Goal: Navigation & Orientation: Find specific page/section

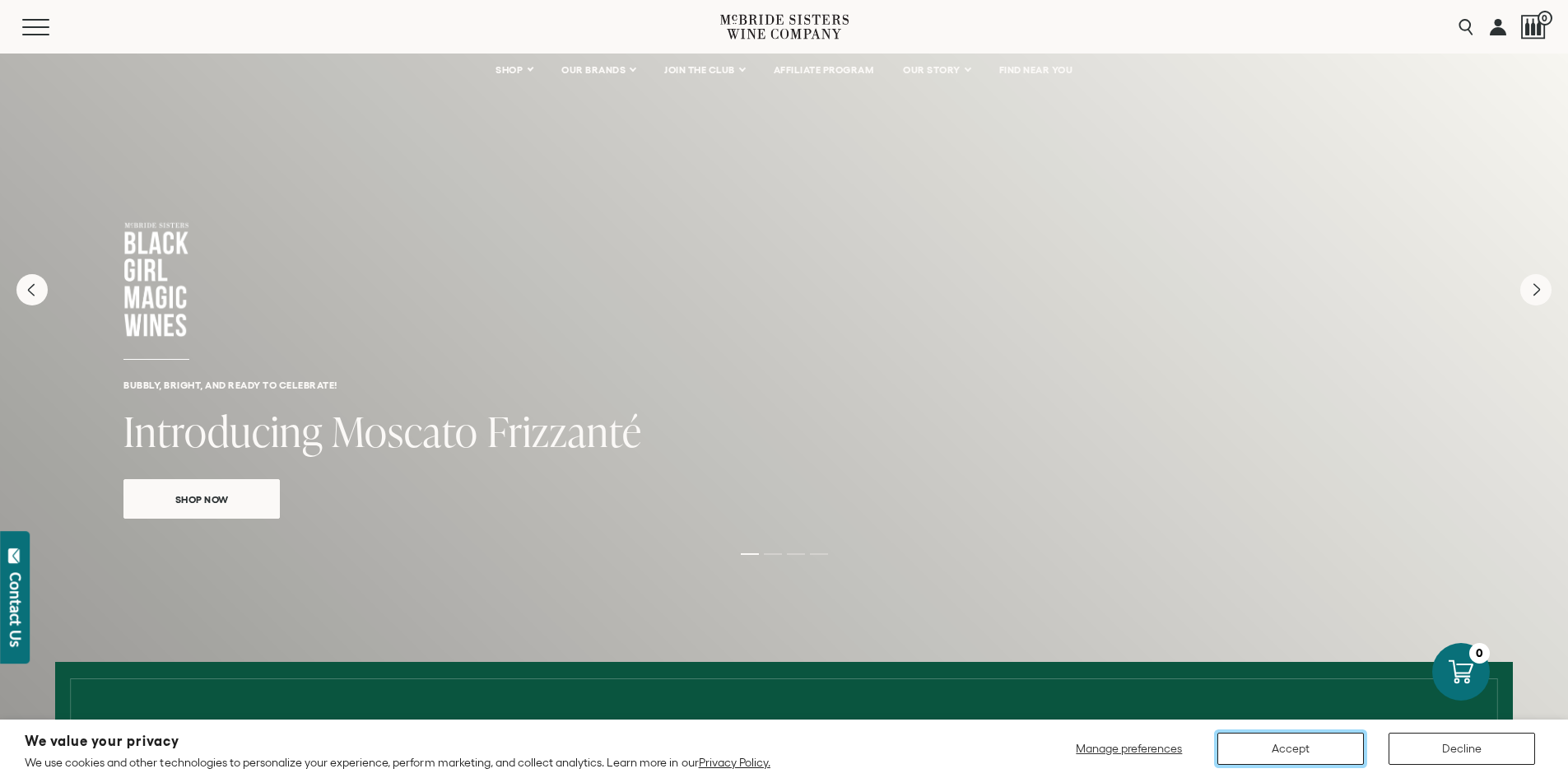
click at [1271, 743] on button "Accept" at bounding box center [1290, 748] width 147 height 32
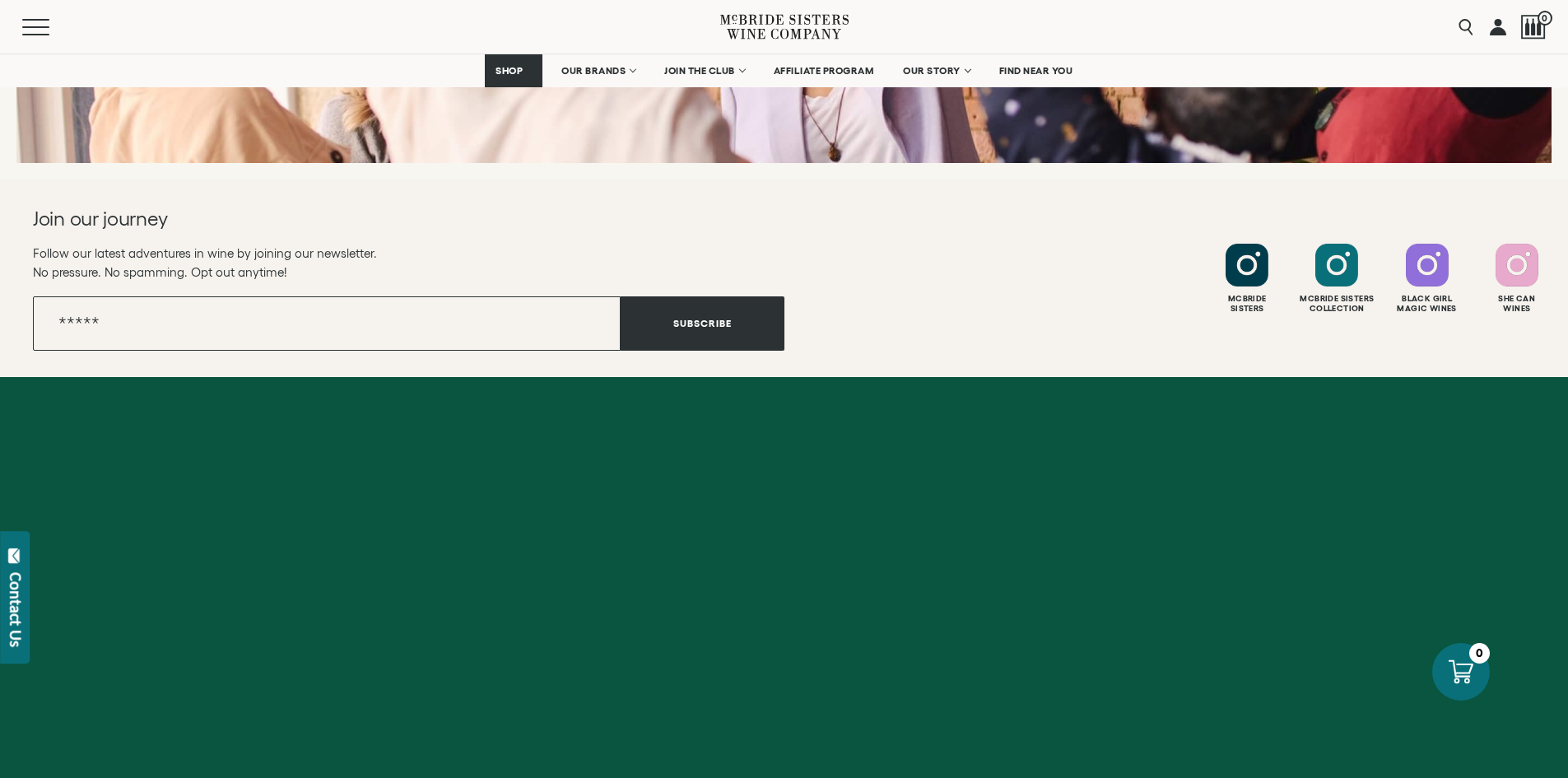
scroll to position [6528, 0]
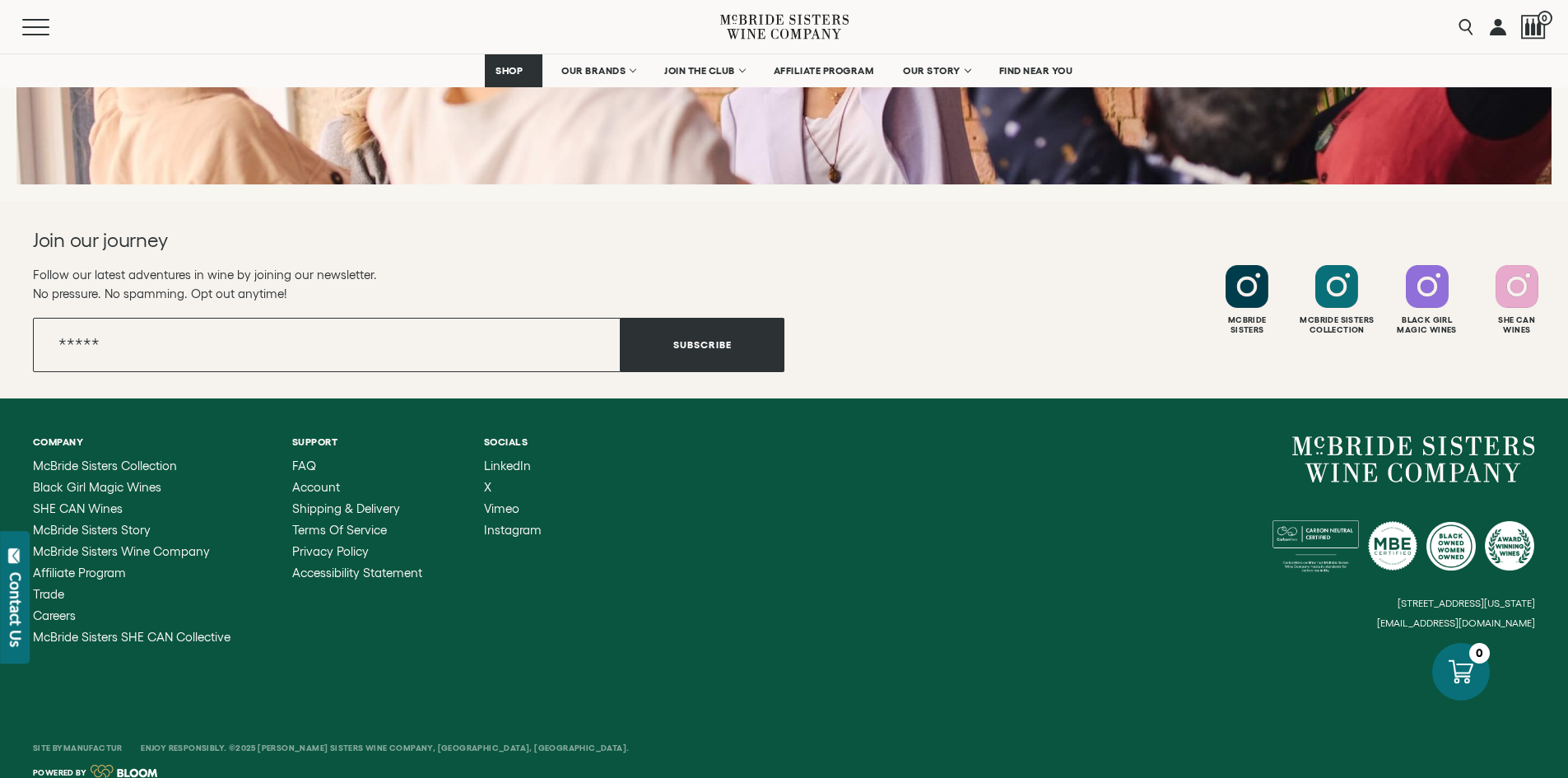
drag, startPoint x: 1388, startPoint y: 601, endPoint x: 1485, endPoint y: 606, distance: 97.1
click at [1485, 606] on div "[STREET_ADDRESS][US_STATE] [EMAIL_ADDRESS][DOMAIN_NAME]" at bounding box center [1160, 532] width 752 height 193
drag, startPoint x: 1534, startPoint y: 603, endPoint x: 1442, endPoint y: 603, distance: 92.0
click at [1446, 617] on small "[EMAIL_ADDRESS][DOMAIN_NAME]" at bounding box center [1456, 623] width 158 height 11
click at [1442, 617] on small "[EMAIL_ADDRESS][DOMAIN_NAME]" at bounding box center [1456, 623] width 158 height 11
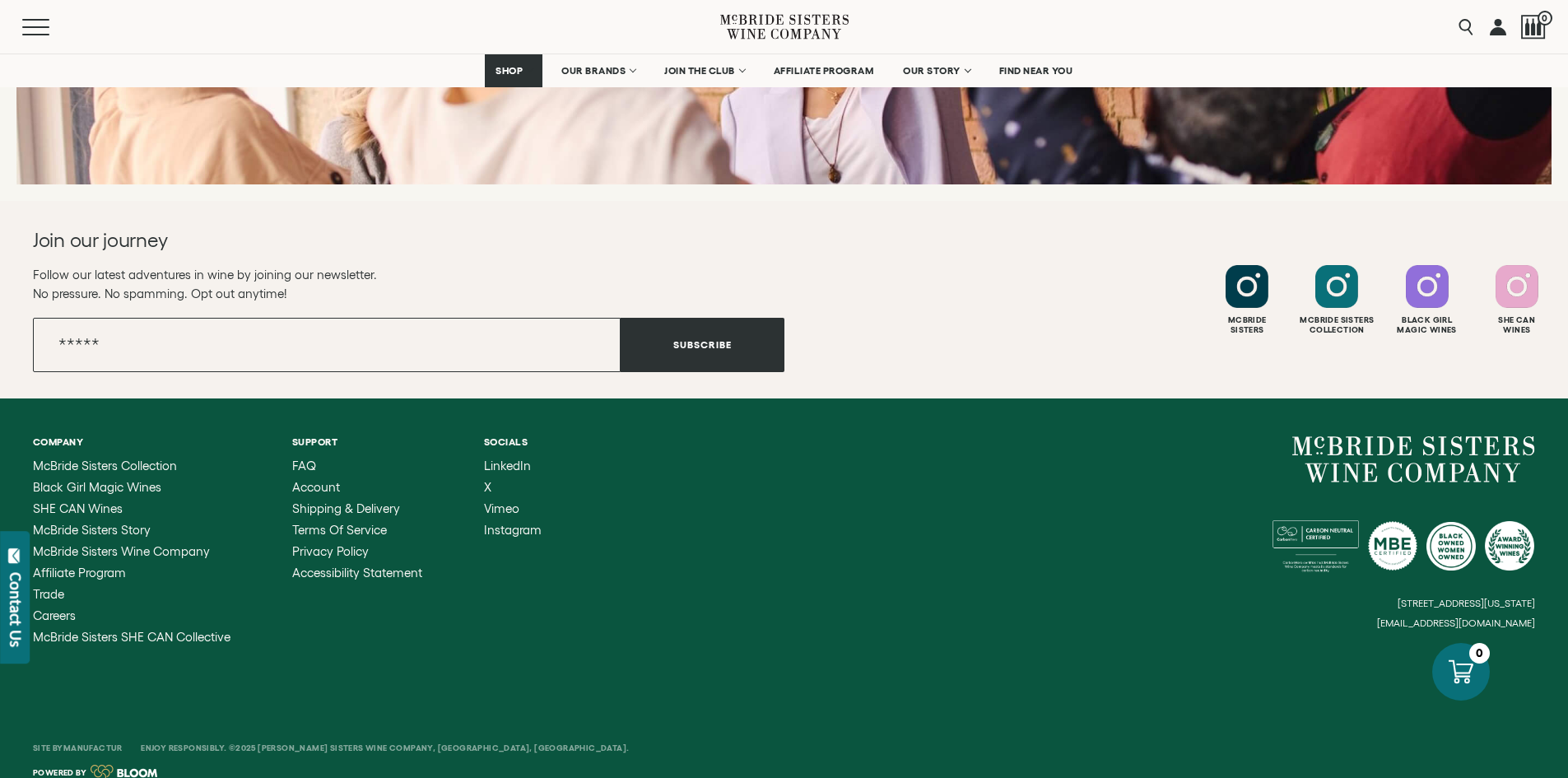
drag, startPoint x: 1393, startPoint y: 601, endPoint x: 1533, endPoint y: 600, distance: 140.0
click at [1533, 617] on small "[EMAIL_ADDRESS][DOMAIN_NAME]" at bounding box center [1456, 623] width 158 height 11
click at [1540, 600] on div "Company [PERSON_NAME] Sisters Collection Black Girl Magic Wines SHE CAN Wines […" at bounding box center [784, 540] width 1568 height 283
click at [57, 608] on span "Careers" at bounding box center [54, 614] width 43 height 14
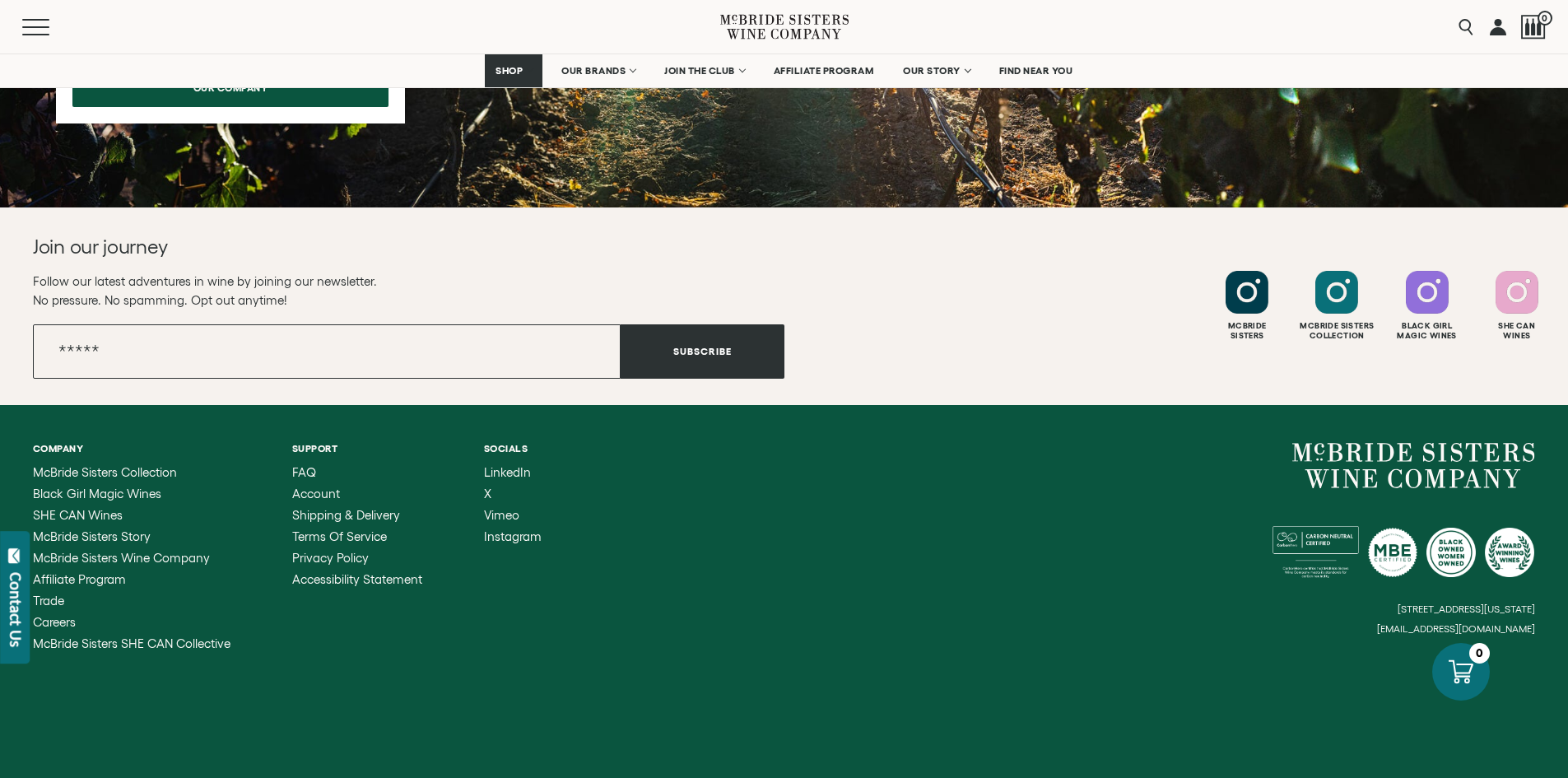
scroll to position [1563, 0]
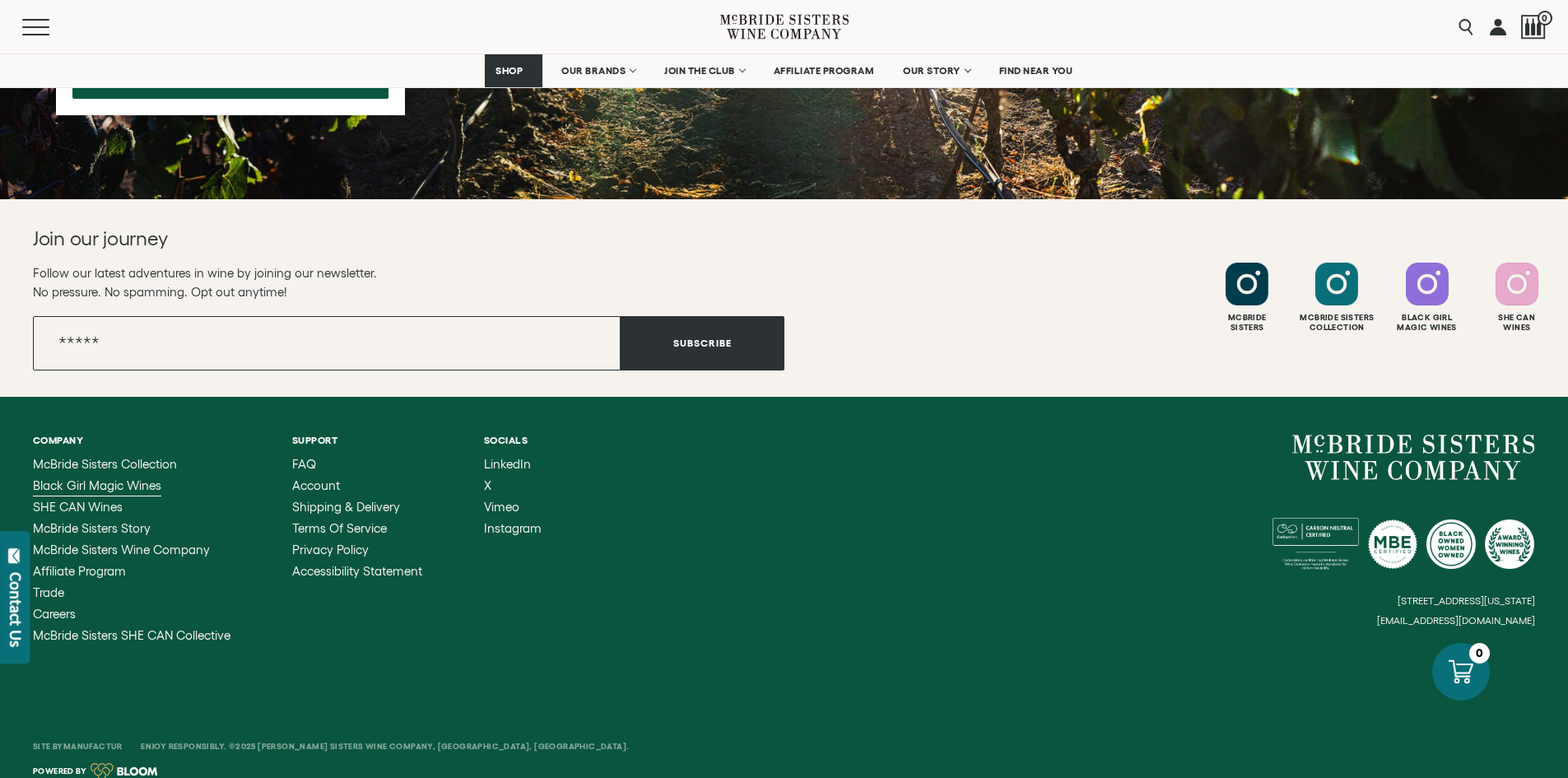
click at [122, 486] on span "Black Girl Magic Wines" at bounding box center [96, 484] width 128 height 14
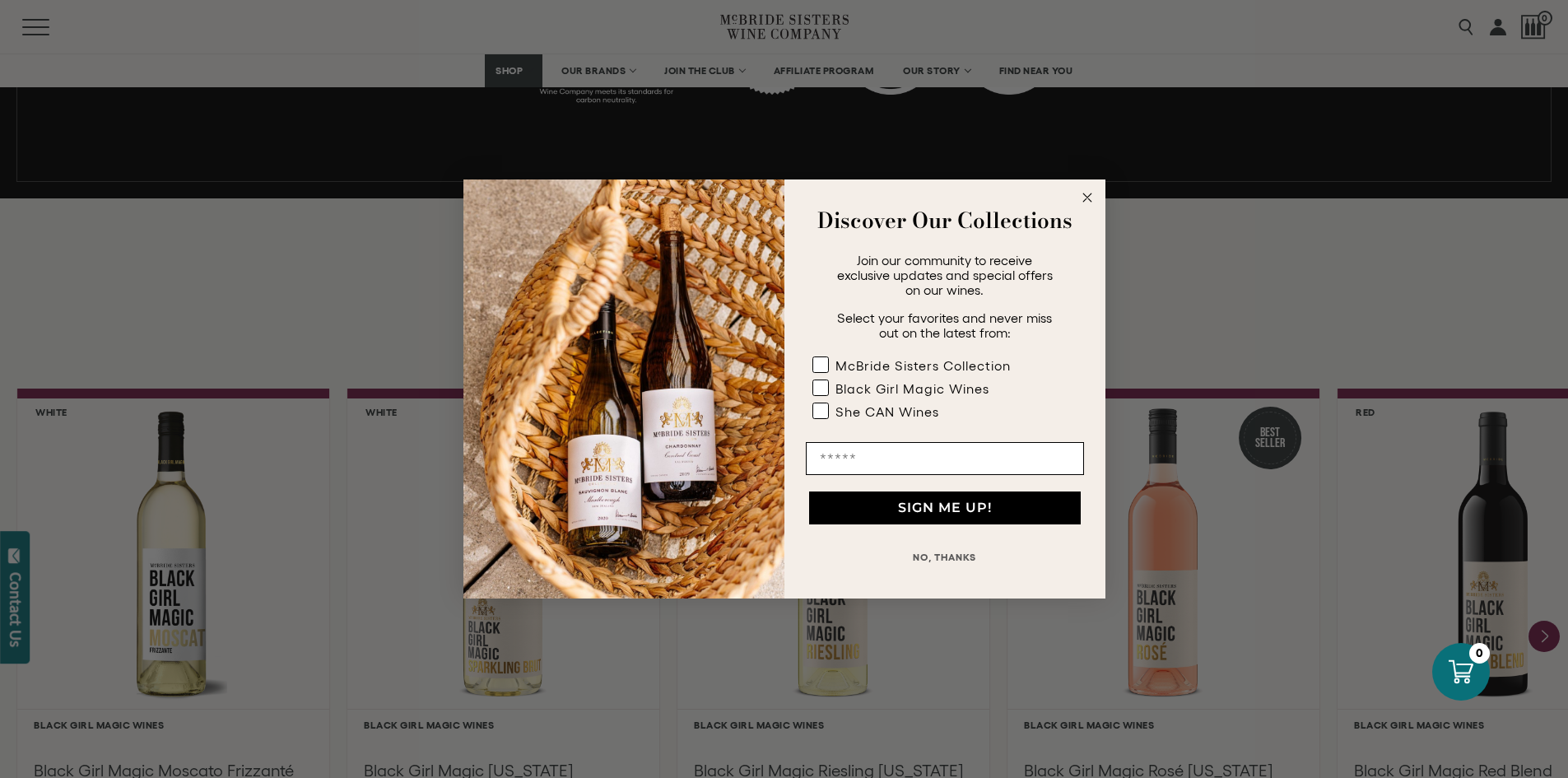
scroll to position [1152, 0]
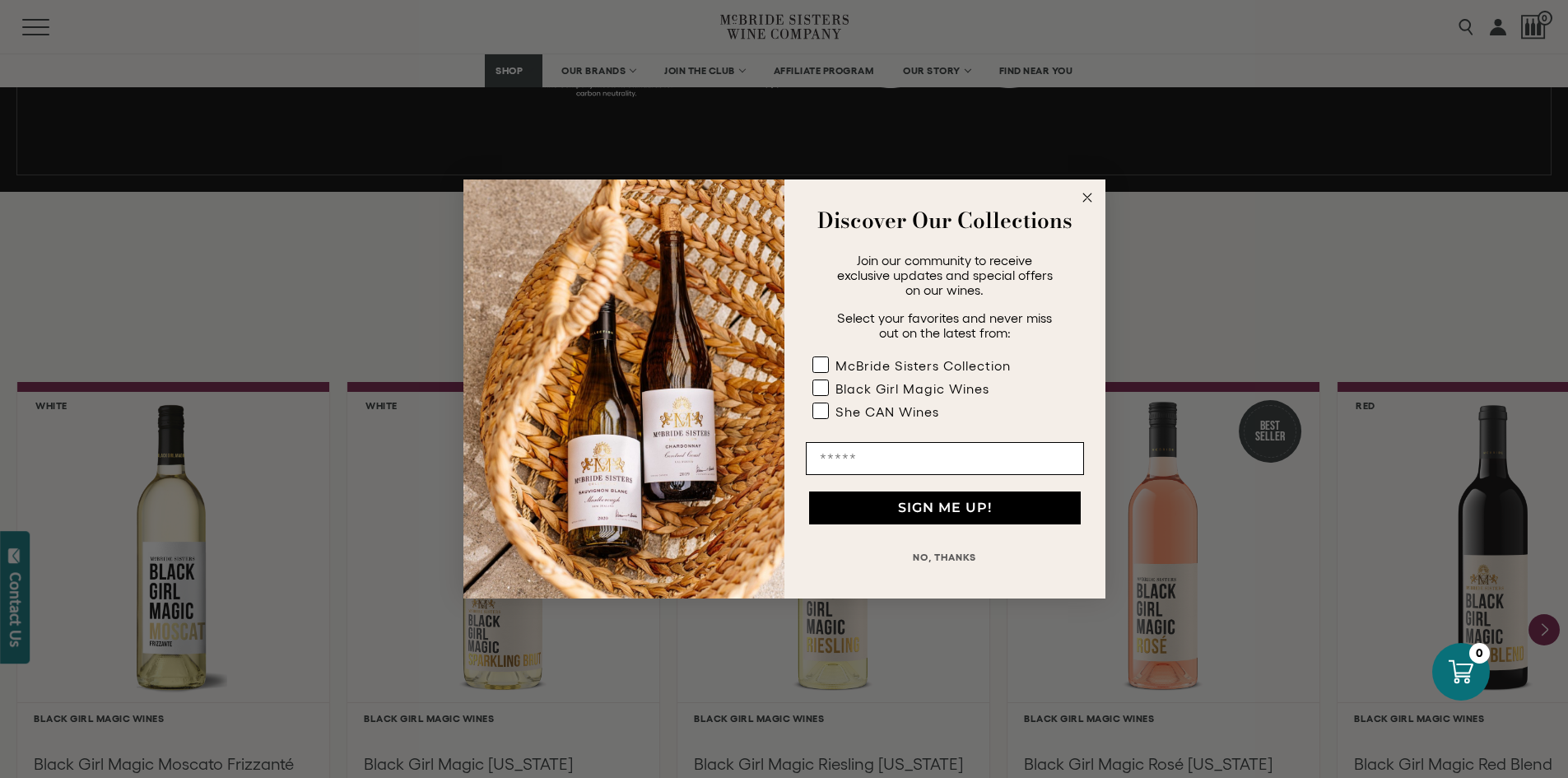
click at [1089, 202] on circle "Close dialog" at bounding box center [1086, 198] width 19 height 19
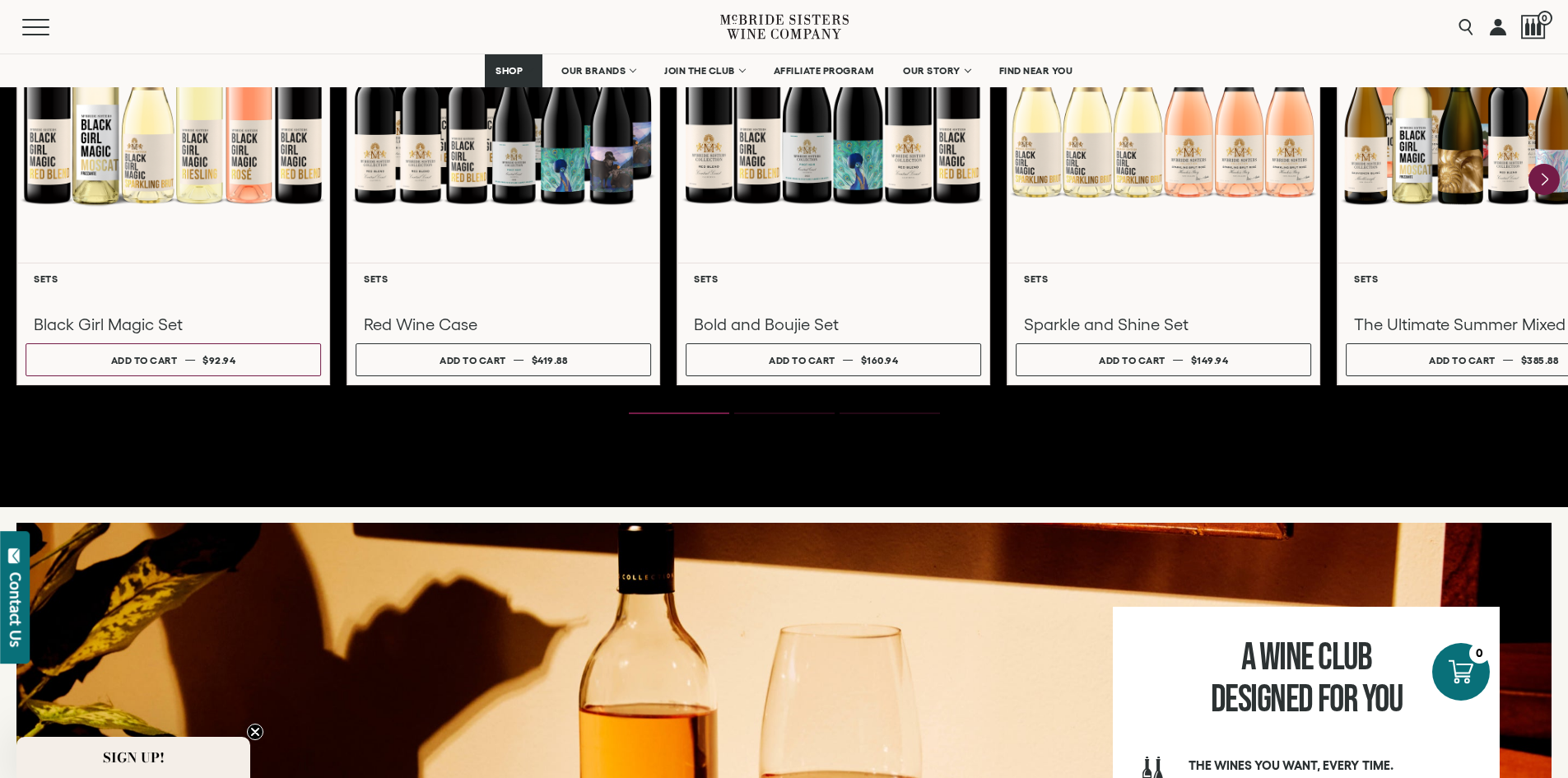
scroll to position [2304, 0]
